Goal: Transaction & Acquisition: Download file/media

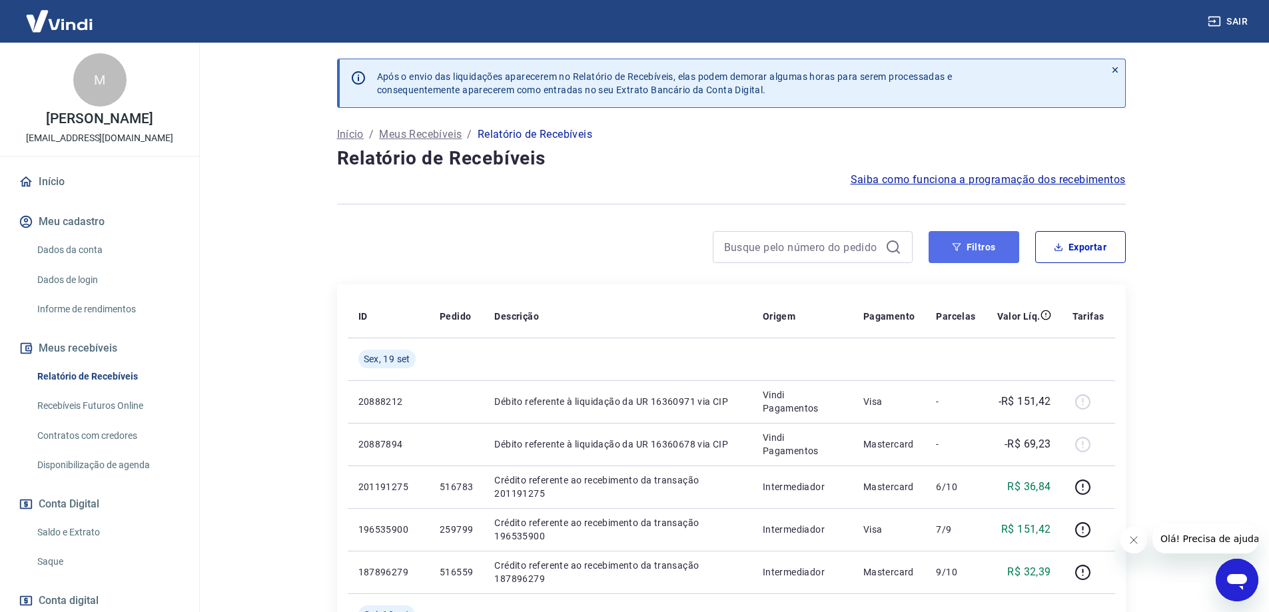
click at [971, 256] on button "Filtros" at bounding box center [974, 247] width 91 height 32
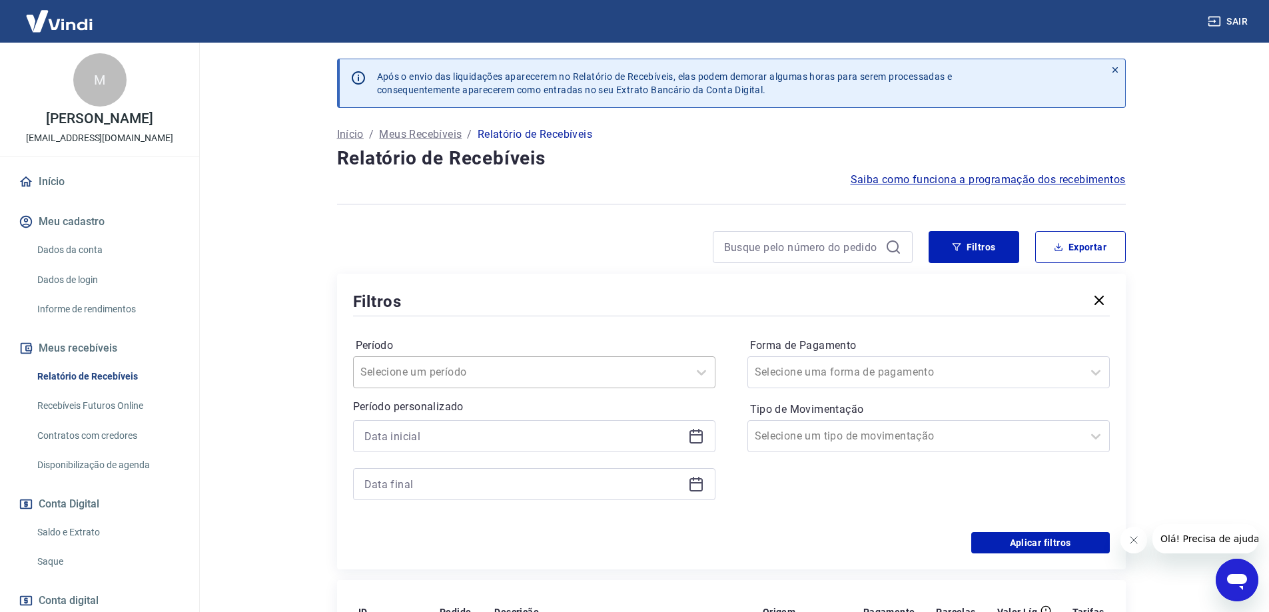
click at [550, 378] on div at bounding box center [520, 372] width 321 height 19
click at [803, 497] on div "Forma de Pagamento Selecione uma forma de pagamento Tipo de Movimentação Seleci…" at bounding box center [928, 425] width 362 height 181
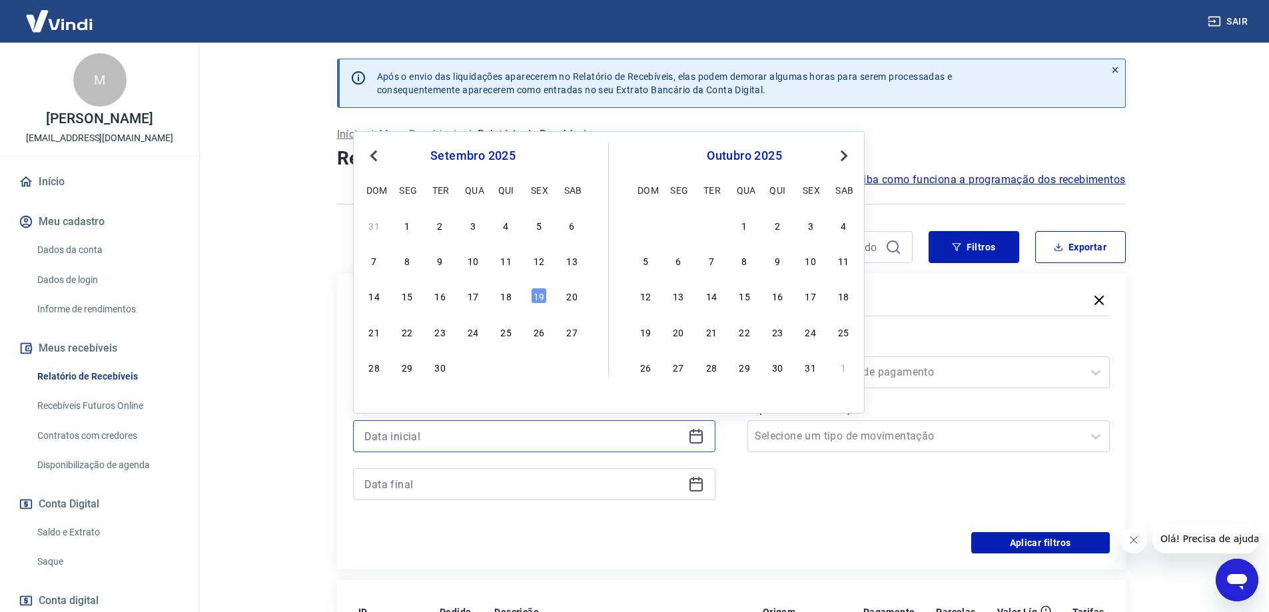
click at [681, 438] on input at bounding box center [523, 436] width 318 height 20
click at [368, 168] on div "setembro 2025 dom seg ter qua qui sex sab" at bounding box center [472, 171] width 217 height 57
click at [369, 158] on button "Previous Month" at bounding box center [374, 156] width 16 height 16
click at [556, 228] on div "27 28 29 30 31 1 2" at bounding box center [472, 224] width 217 height 19
click at [542, 228] on div "1" at bounding box center [539, 225] width 16 height 16
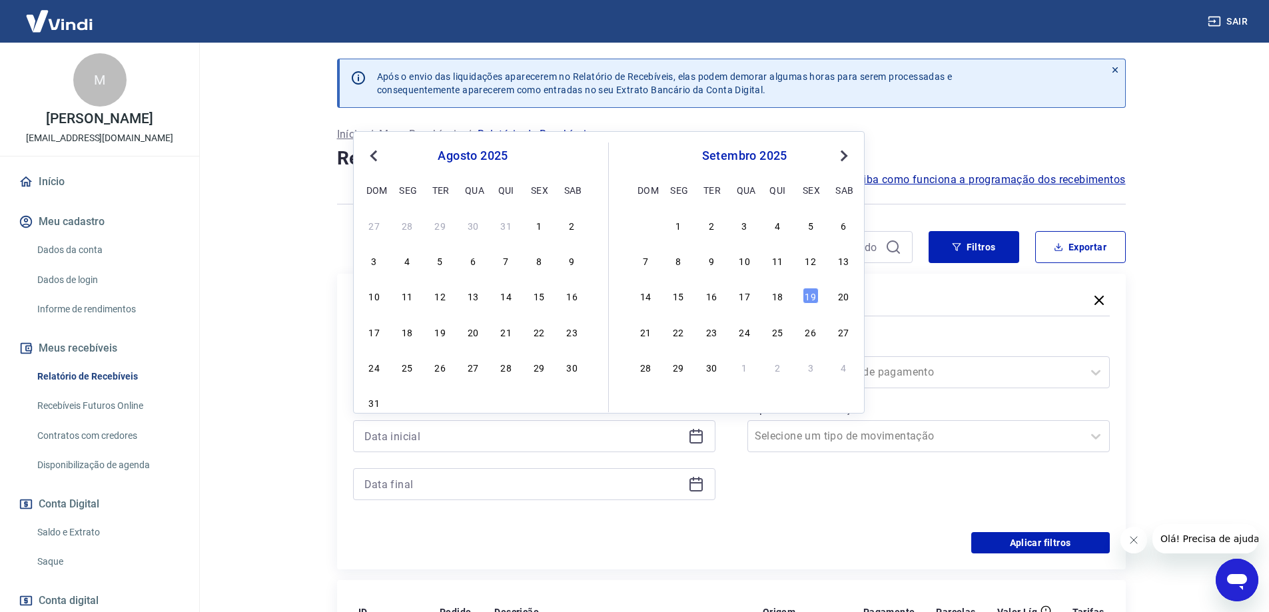
type input "[DATE]"
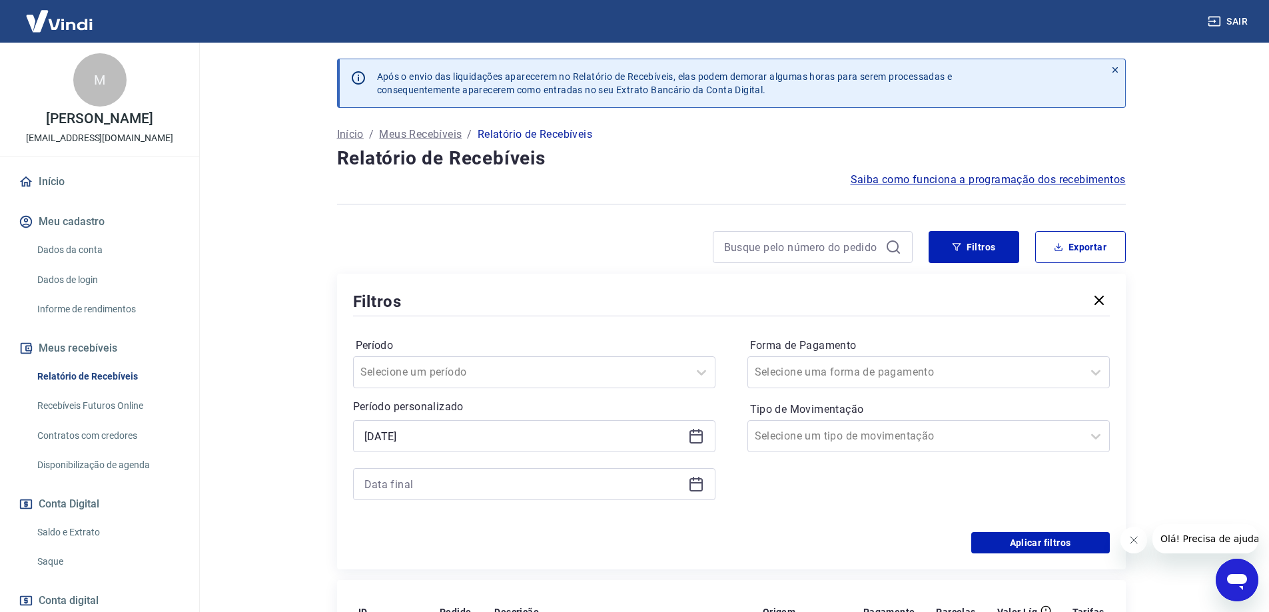
click at [603, 472] on div at bounding box center [534, 484] width 362 height 32
click at [699, 483] on icon at bounding box center [695, 482] width 13 height 1
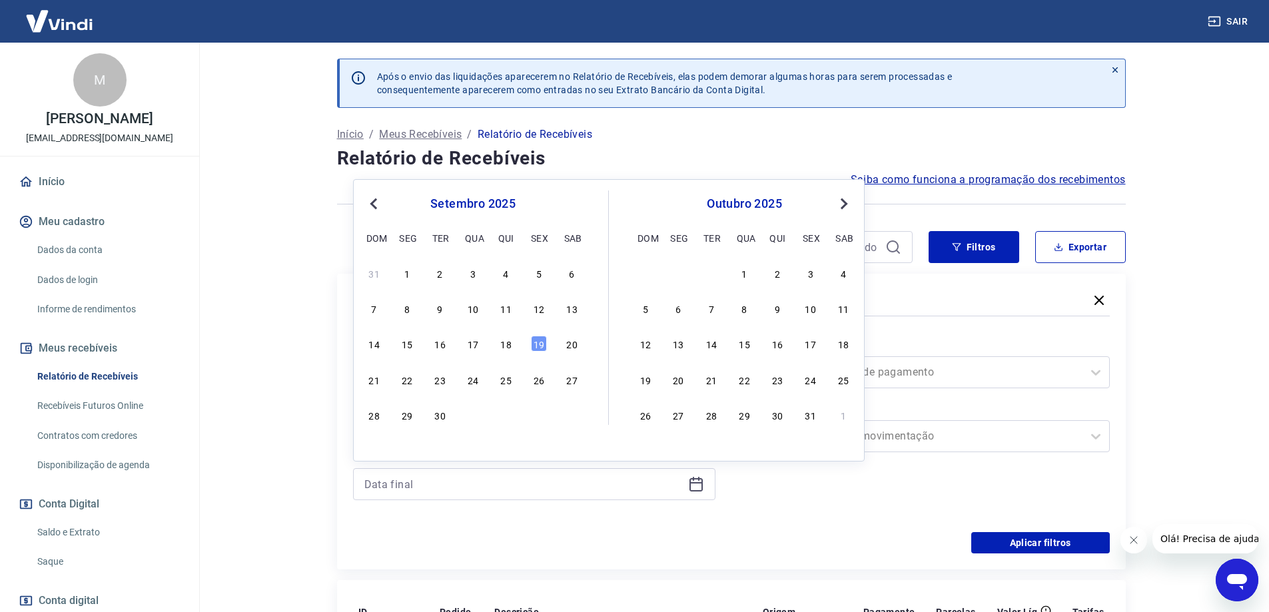
click at [368, 215] on div "setembro 2025 dom seg ter qua qui sex sab" at bounding box center [472, 219] width 217 height 57
click at [375, 205] on span "Previous Month" at bounding box center [375, 203] width 0 height 15
click at [367, 450] on div "31" at bounding box center [374, 450] width 16 height 16
type input "[DATE]"
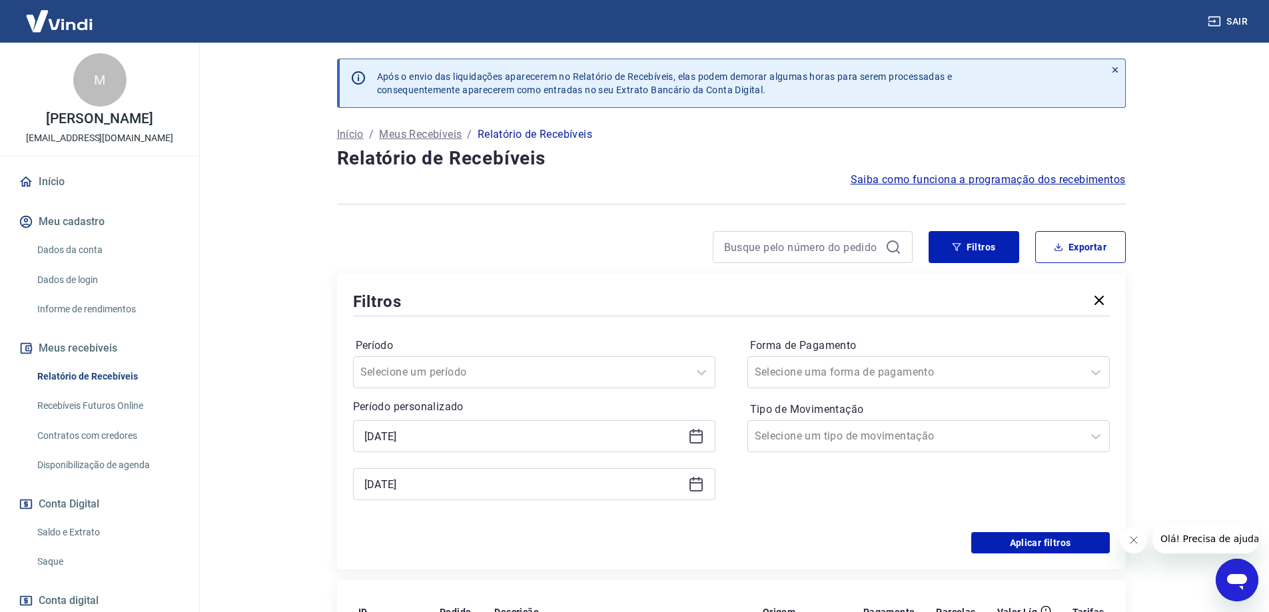
click at [380, 448] on div "[DATE]" at bounding box center [534, 436] width 362 height 32
click at [298, 434] on main "Após o envio das liquidações aparecerem no Relatório de Recebíveis, elas podem …" at bounding box center [731, 328] width 1076 height 570
drag, startPoint x: 1077, startPoint y: 245, endPoint x: 1057, endPoint y: 412, distance: 168.4
click at [1065, 384] on div "Filtros Exportar Filtros Período Selecione um período Período personalizado Sel…" at bounding box center [731, 400] width 789 height 338
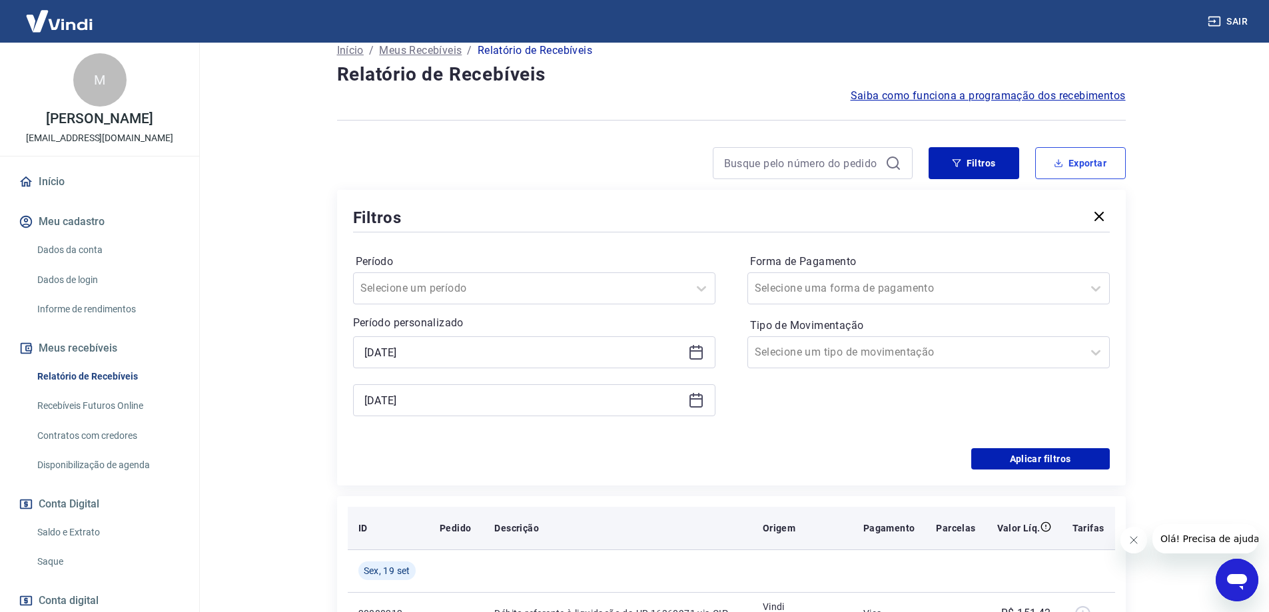
scroll to position [133, 0]
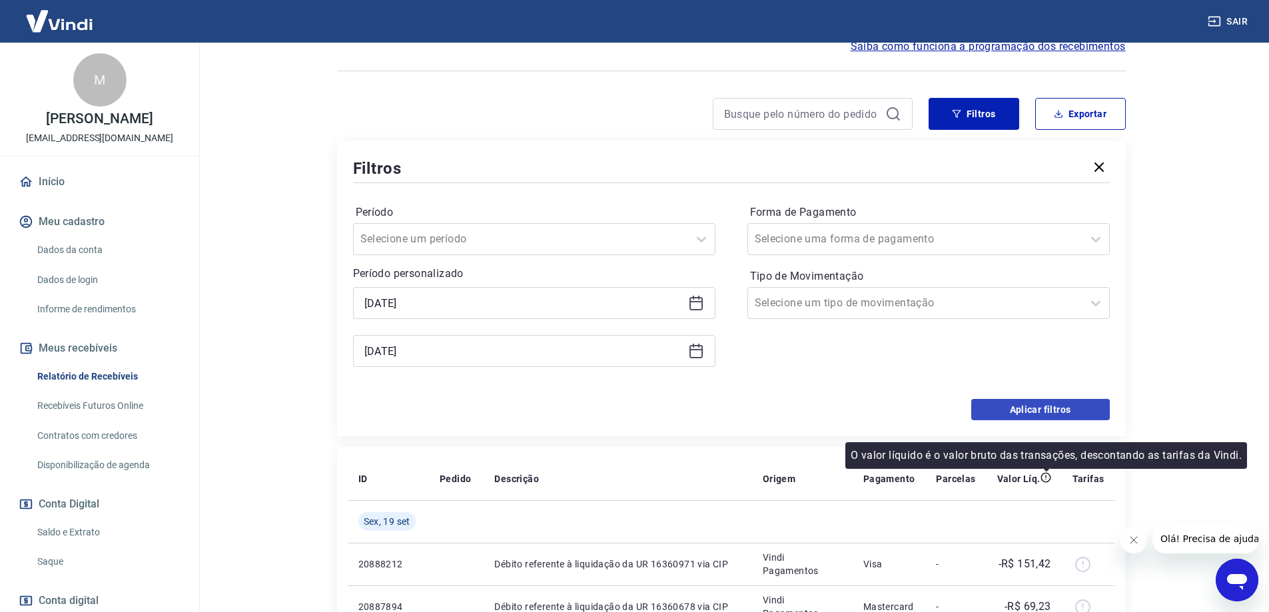
drag, startPoint x: 1046, startPoint y: 421, endPoint x: 1044, endPoint y: 412, distance: 9.5
click at [1045, 418] on div "Filtros Período Selecione um período Período personalizado Selected date: [DATE…" at bounding box center [731, 289] width 789 height 296
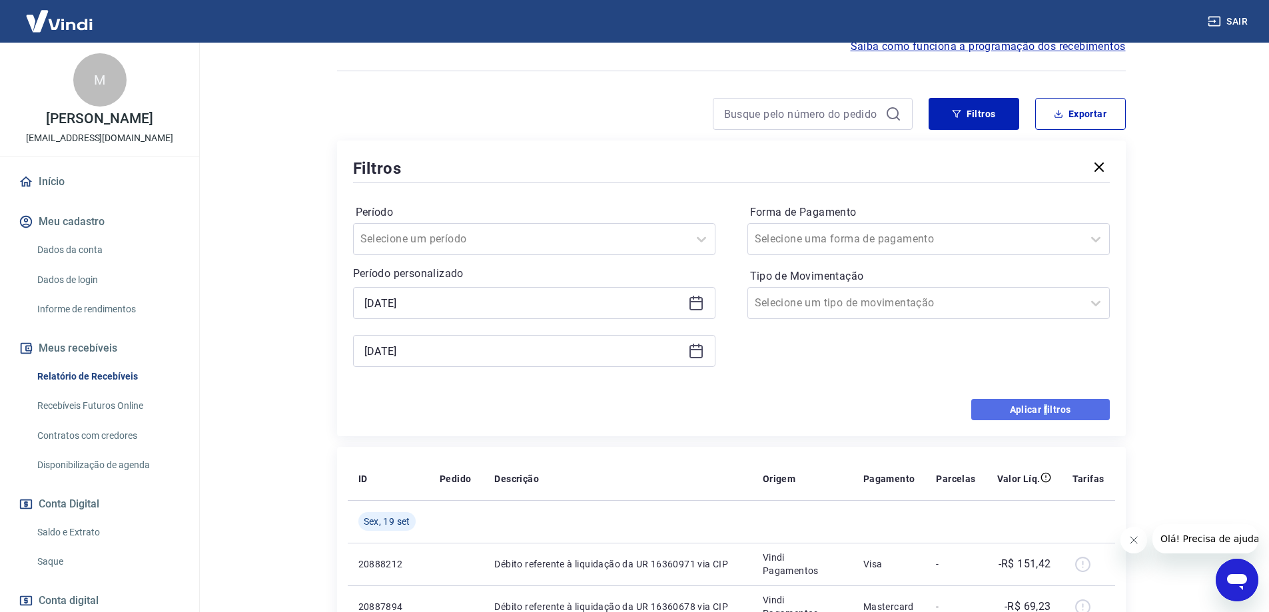
click at [1043, 400] on button "Aplicar filtros" at bounding box center [1040, 409] width 139 height 21
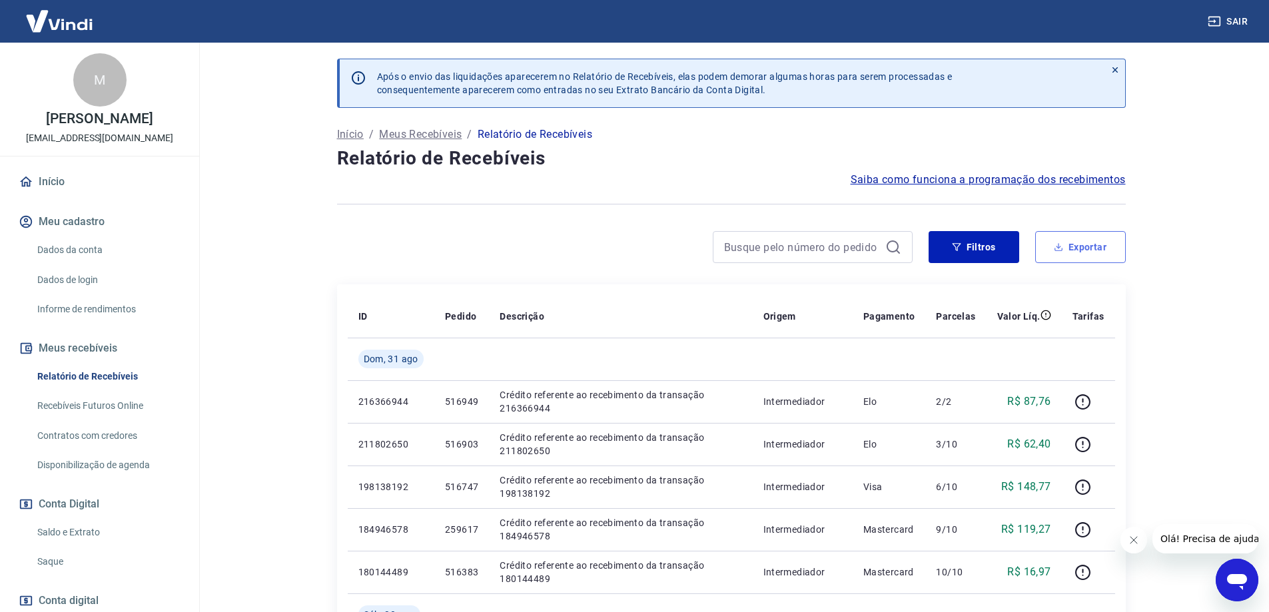
click at [1081, 252] on button "Exportar" at bounding box center [1080, 247] width 91 height 32
type input "[DATE]"
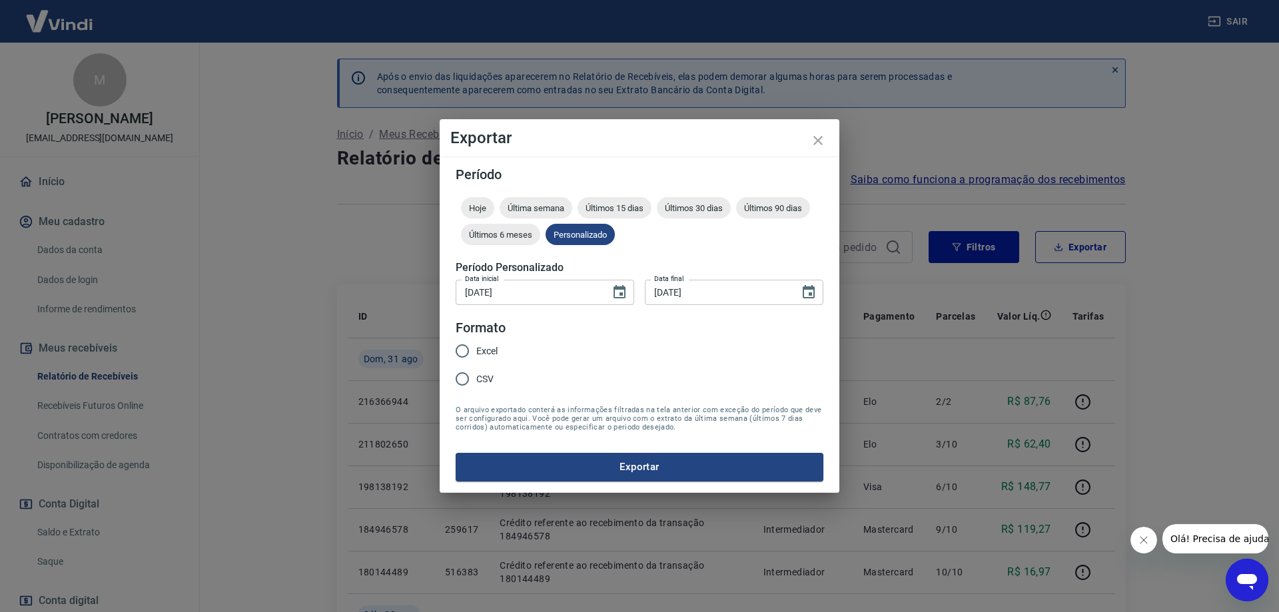
click at [458, 354] on input "Excel" at bounding box center [462, 351] width 28 height 28
radio input "true"
click at [645, 458] on button "Exportar" at bounding box center [640, 467] width 368 height 28
